Goal: Obtain resource: Download file/media

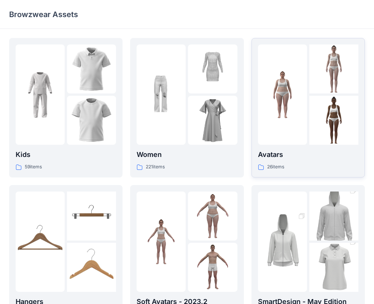
click at [310, 130] on img at bounding box center [333, 120] width 49 height 49
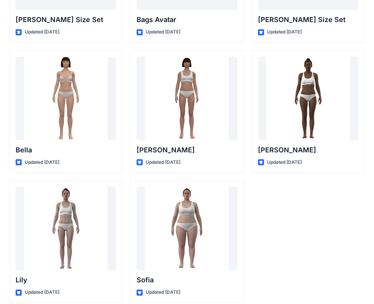
scroll to position [907, 0]
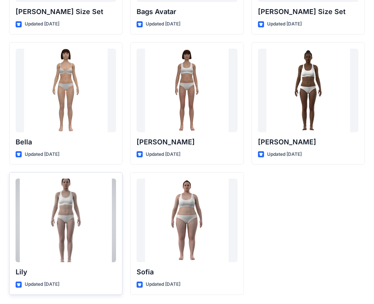
click at [70, 230] on div at bounding box center [66, 221] width 100 height 84
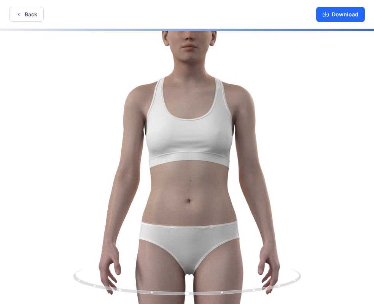
drag, startPoint x: 214, startPoint y: 203, endPoint x: 214, endPoint y: 242, distance: 39.5
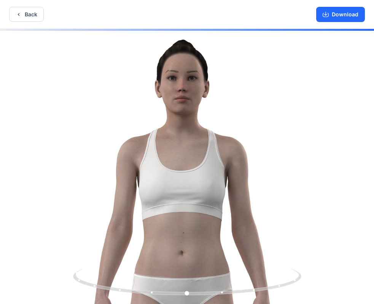
drag, startPoint x: 214, startPoint y: 173, endPoint x: 208, endPoint y: 234, distance: 61.2
click at [17, 14] on icon "button" at bounding box center [19, 14] width 6 height 6
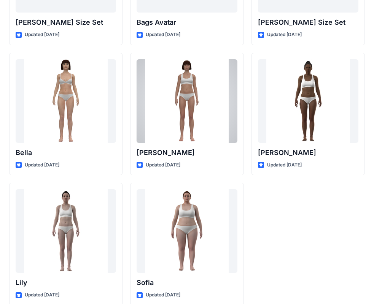
scroll to position [907, 0]
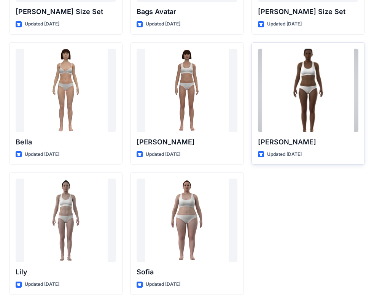
click at [310, 94] on div at bounding box center [308, 91] width 100 height 84
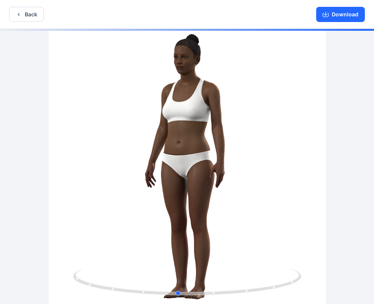
drag, startPoint x: 245, startPoint y: 224, endPoint x: 236, endPoint y: 223, distance: 9.2
click at [236, 223] on div at bounding box center [187, 167] width 374 height 277
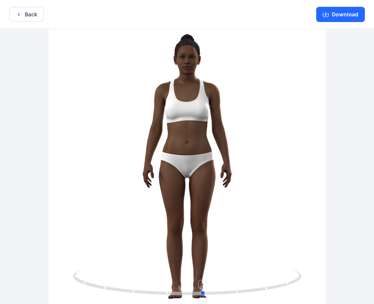
drag, startPoint x: 178, startPoint y: 295, endPoint x: 203, endPoint y: 297, distance: 25.6
click at [203, 297] on icon at bounding box center [188, 283] width 230 height 29
click at [271, 197] on div at bounding box center [187, 167] width 374 height 277
click at [343, 12] on button "Download" at bounding box center [340, 14] width 49 height 15
